Goal: Transaction & Acquisition: Obtain resource

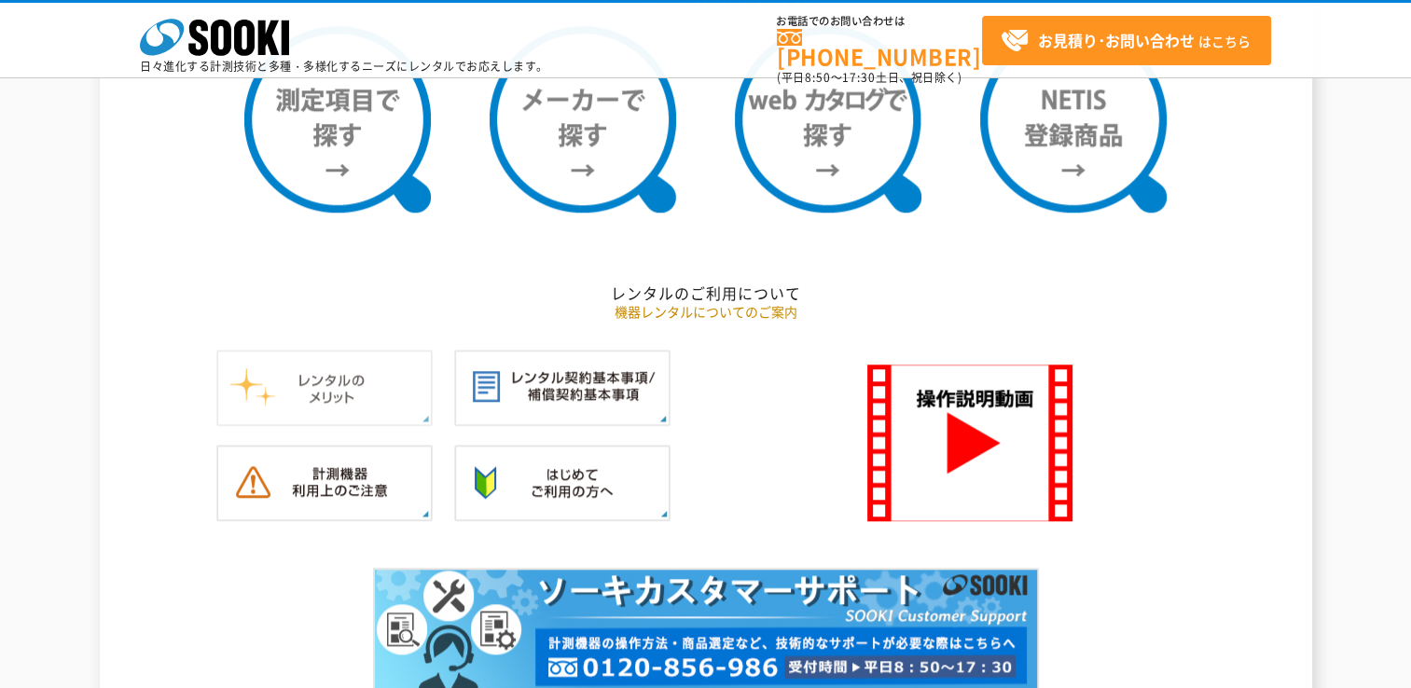
scroll to position [1399, 0]
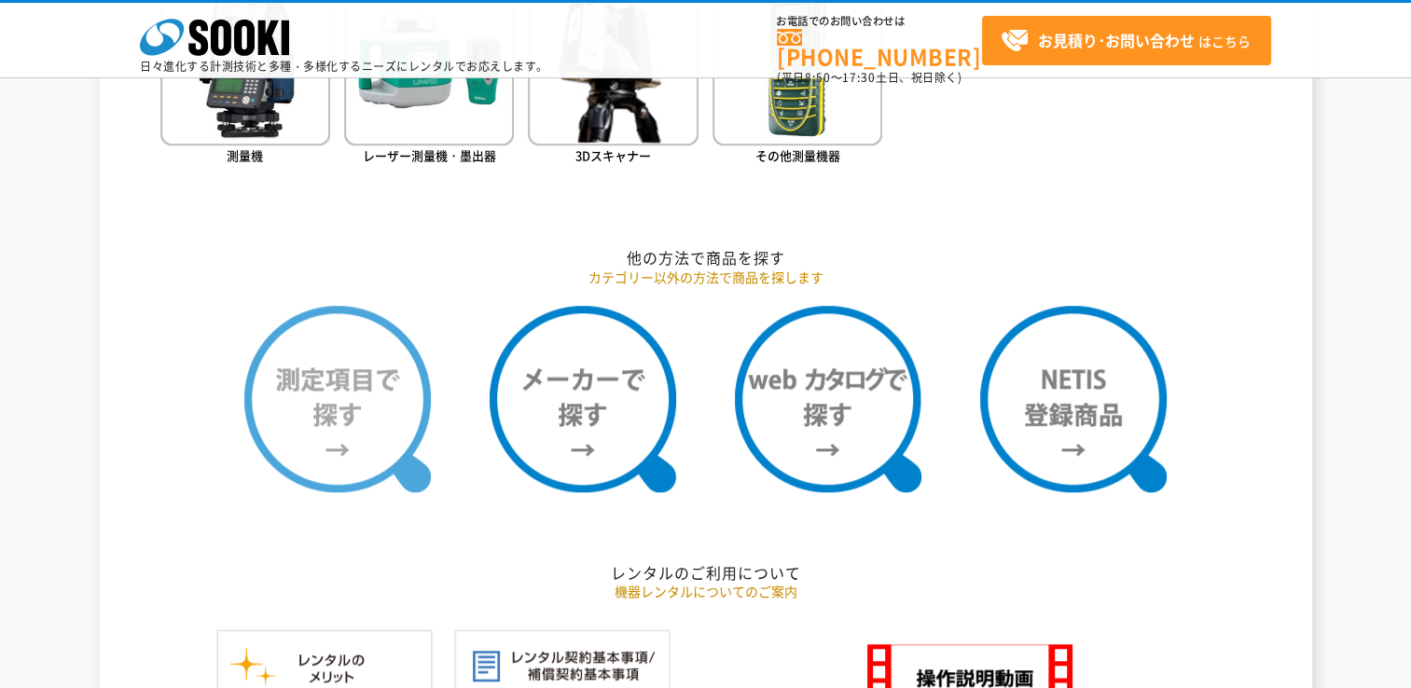
click at [326, 355] on img at bounding box center [337, 399] width 186 height 186
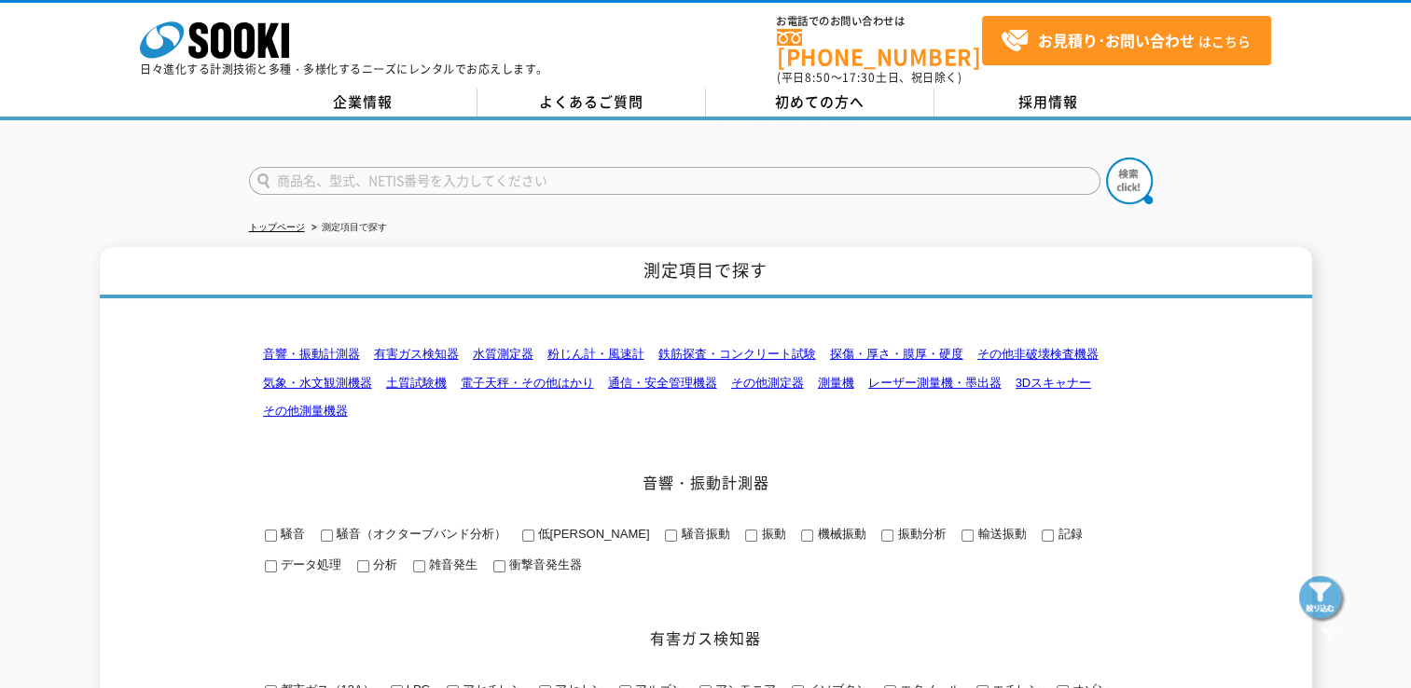
click at [310, 173] on input "text" at bounding box center [674, 181] width 851 height 28
click at [1135, 176] on img at bounding box center [1129, 181] width 47 height 47
click at [275, 172] on input "傾斜" at bounding box center [674, 181] width 851 height 28
type input "ダンプ傾斜"
click at [1125, 170] on img at bounding box center [1129, 181] width 47 height 47
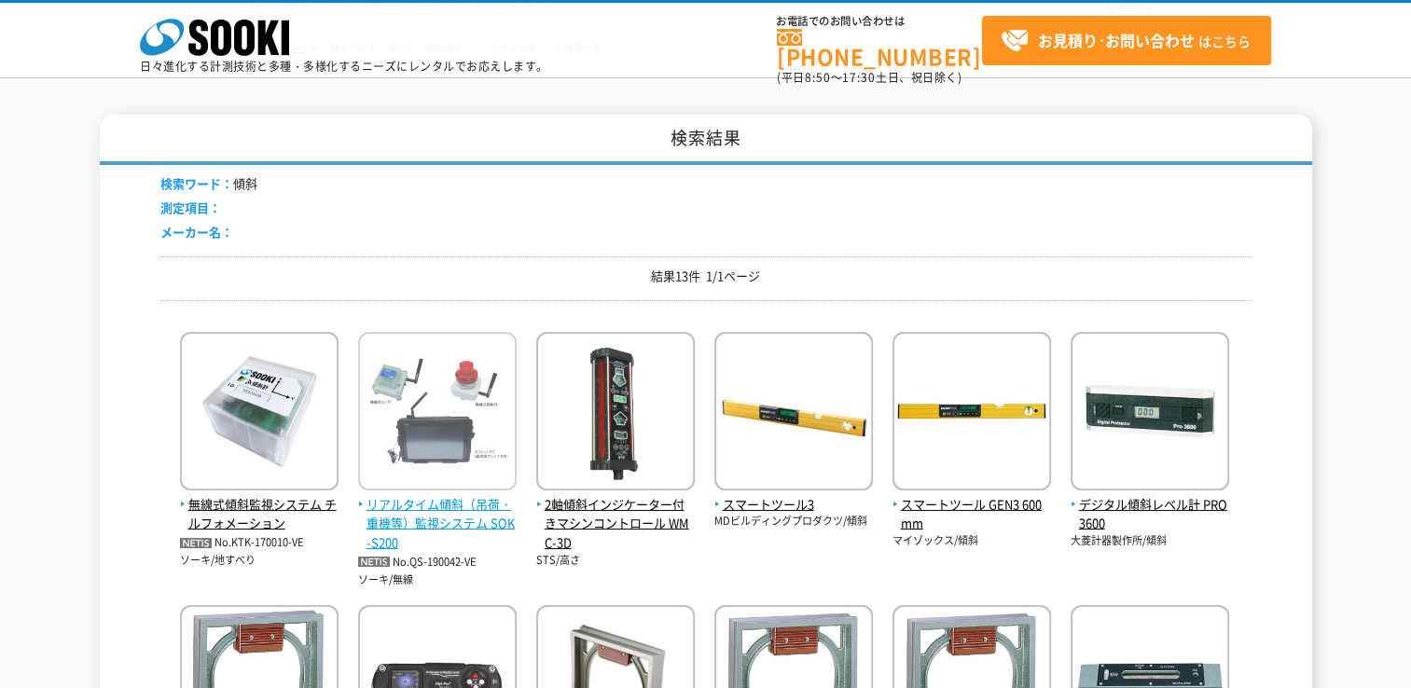
scroll to position [186, 0]
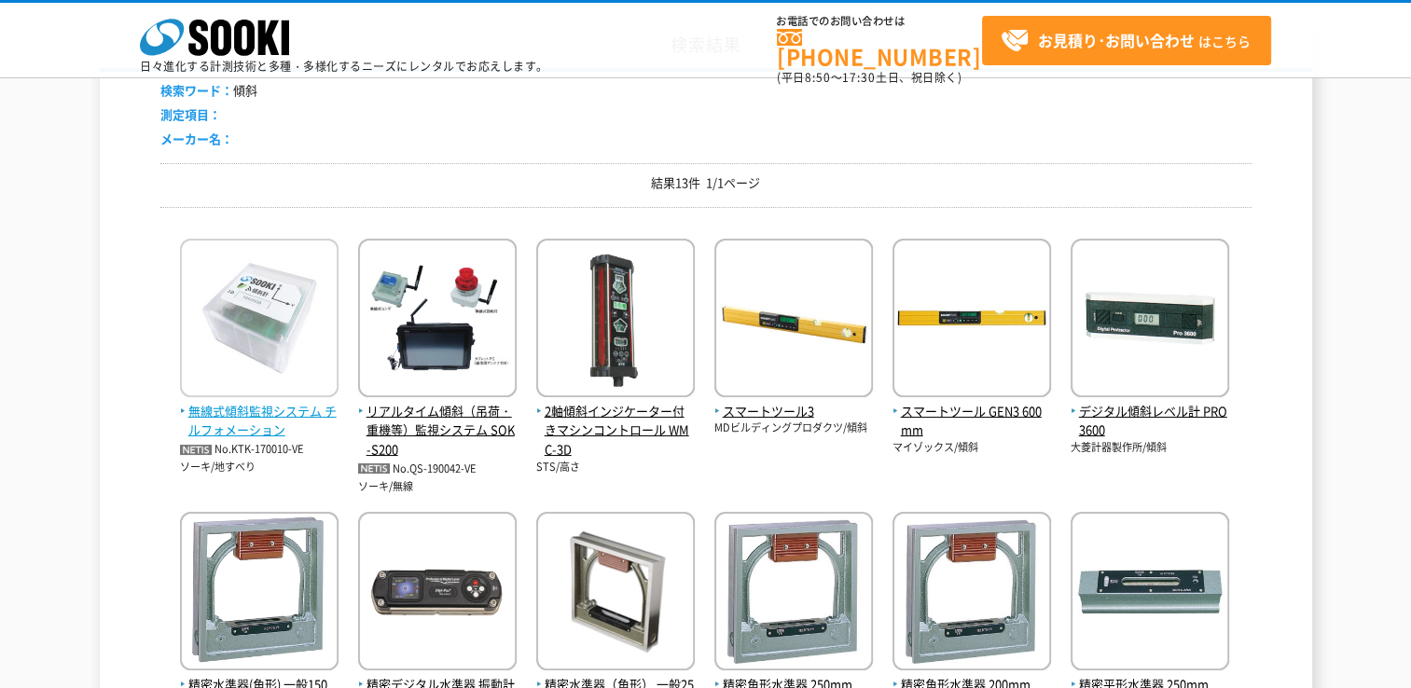
click at [265, 413] on span "無線式傾斜監視システム チルフォメーション" at bounding box center [259, 421] width 158 height 39
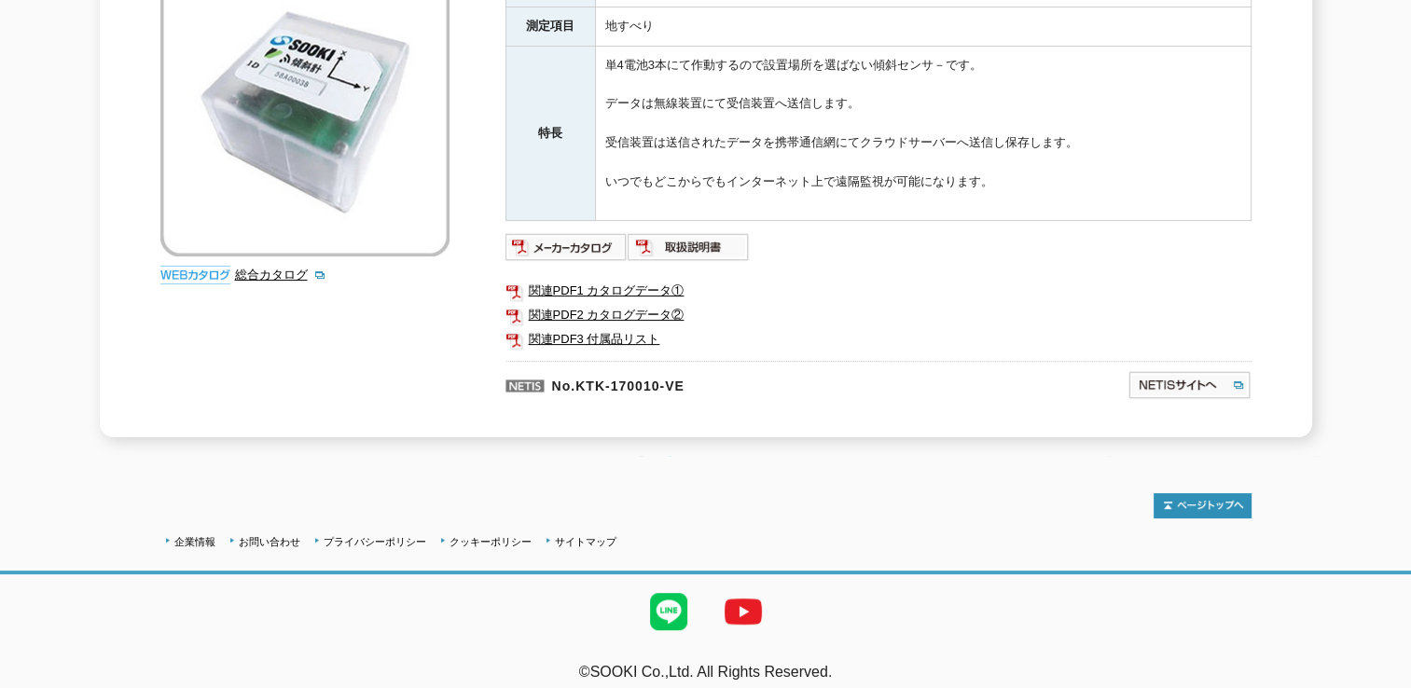
scroll to position [231, 0]
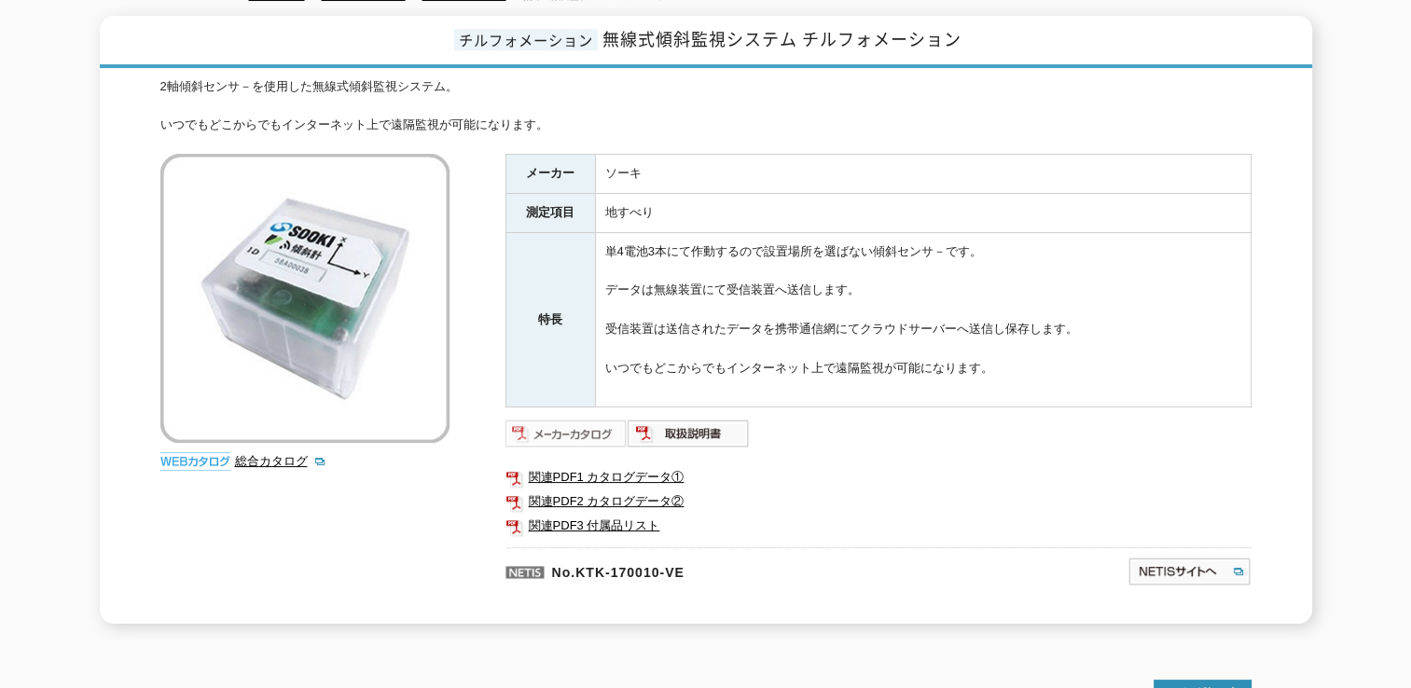
click at [558, 419] on img at bounding box center [566, 434] width 122 height 30
